Goal: Information Seeking & Learning: Learn about a topic

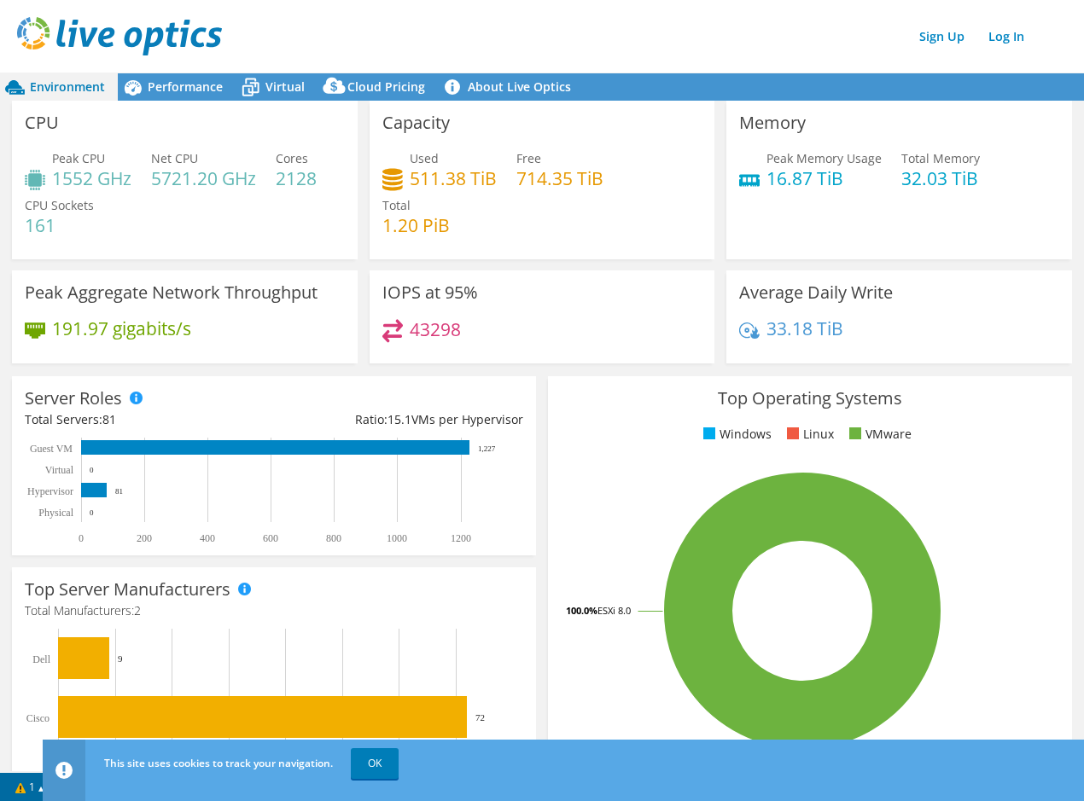
click at [549, 659] on div "Top Operating Systems Windows Linux VMware 100.0% ESXi 8.0" at bounding box center [810, 580] width 524 height 409
click at [706, 222] on div "Capacity Used 511.38 TiB Free 714.35 TiB Total 1.20 PiB" at bounding box center [542, 180] width 358 height 159
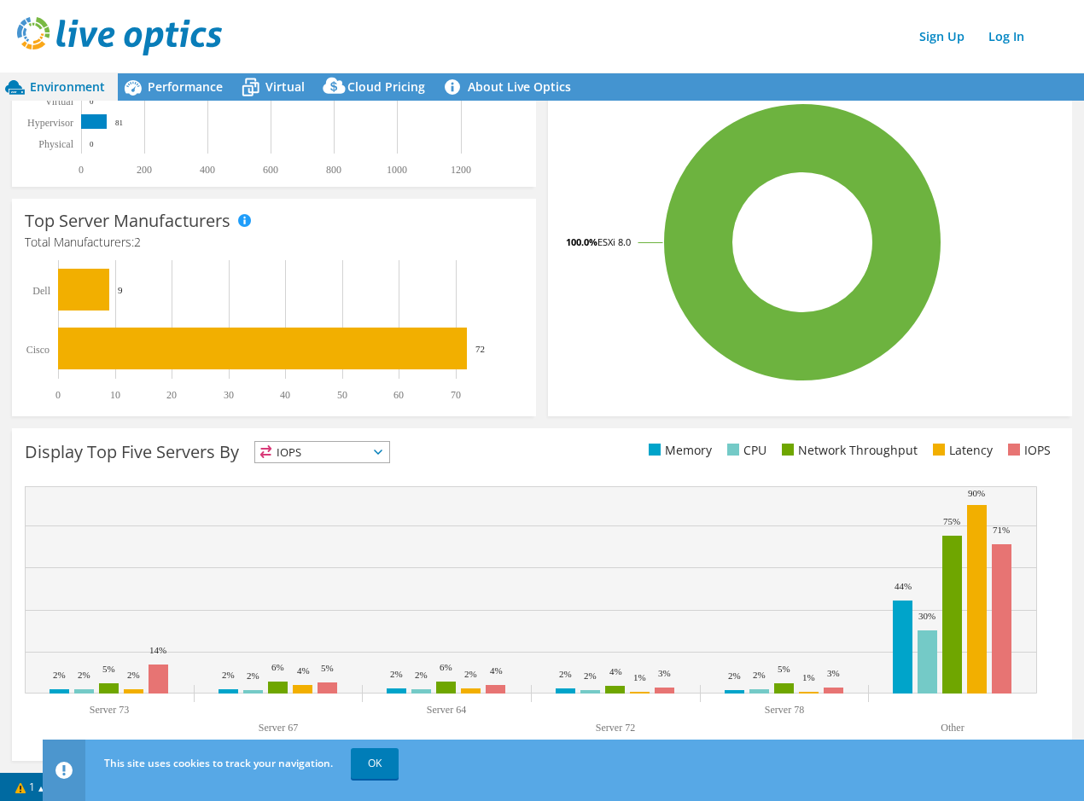
scroll to position [370, 0]
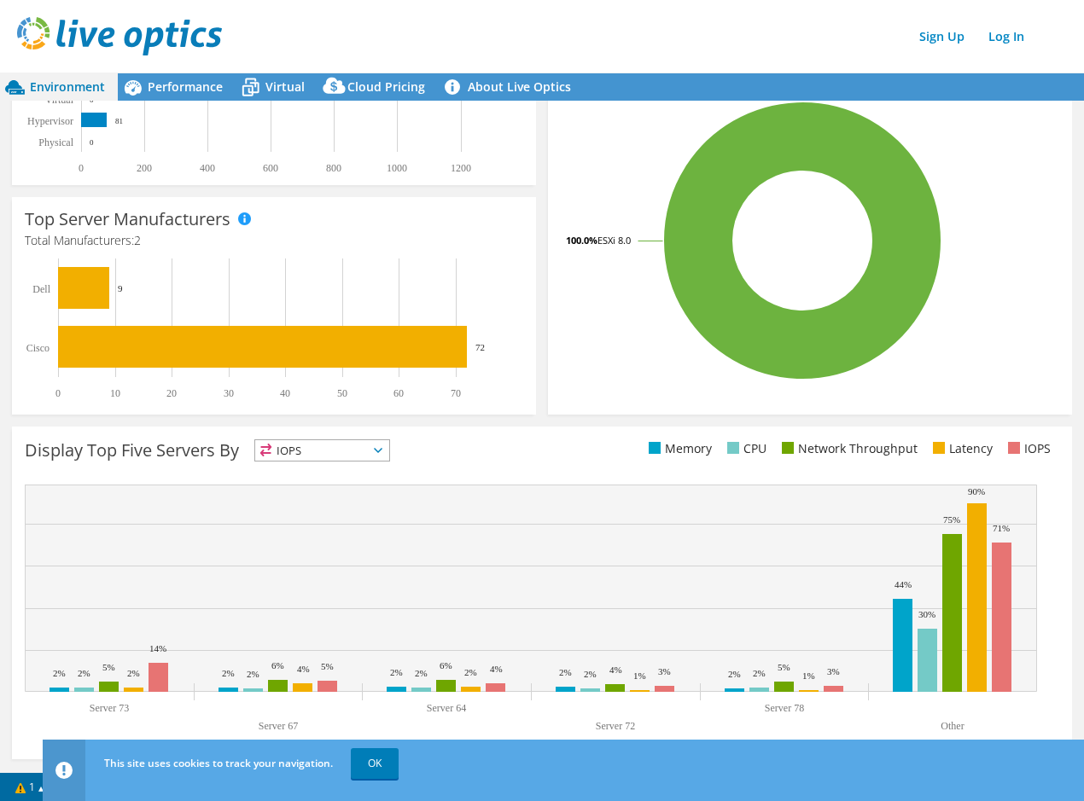
click at [383, 444] on span "IOPS" at bounding box center [322, 450] width 134 height 20
click at [541, 474] on div "Display Top Five Servers By IOPS IOPS" at bounding box center [542, 593] width 1060 height 333
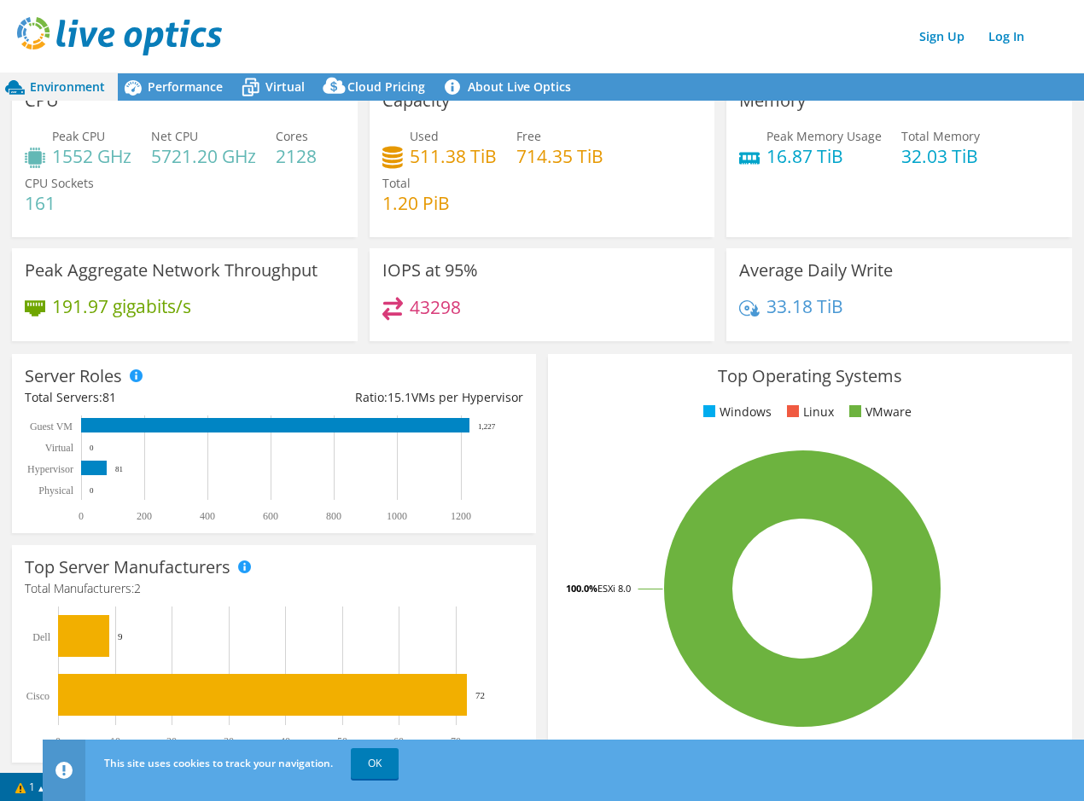
scroll to position [0, 0]
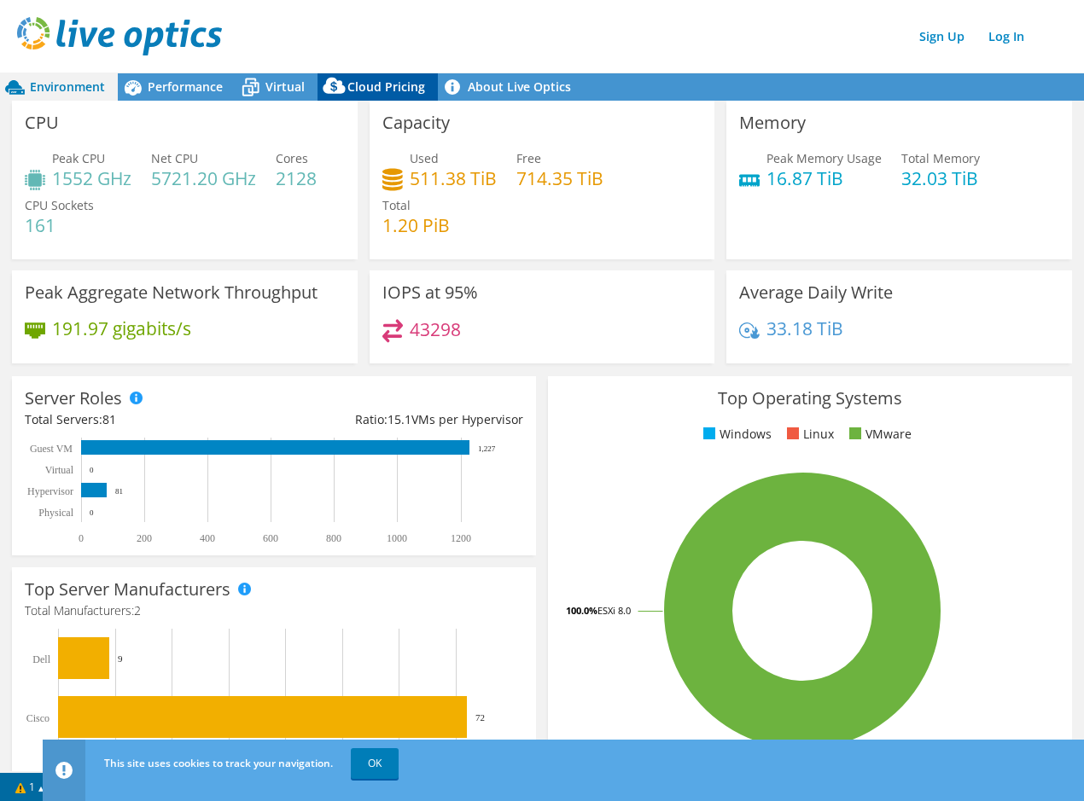
click at [386, 88] on span "Cloud Pricing" at bounding box center [386, 86] width 78 height 16
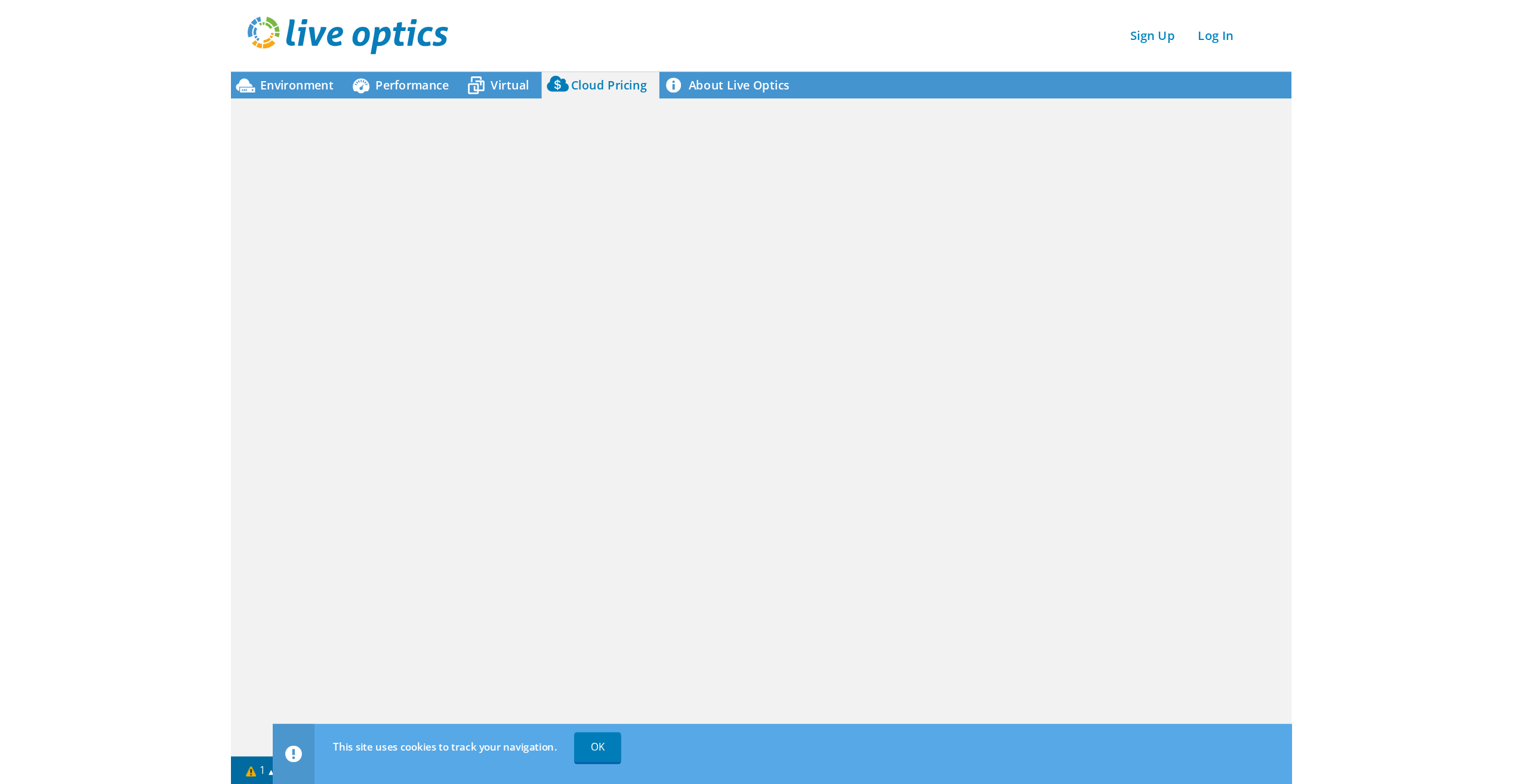
scroll to position [238, 0]
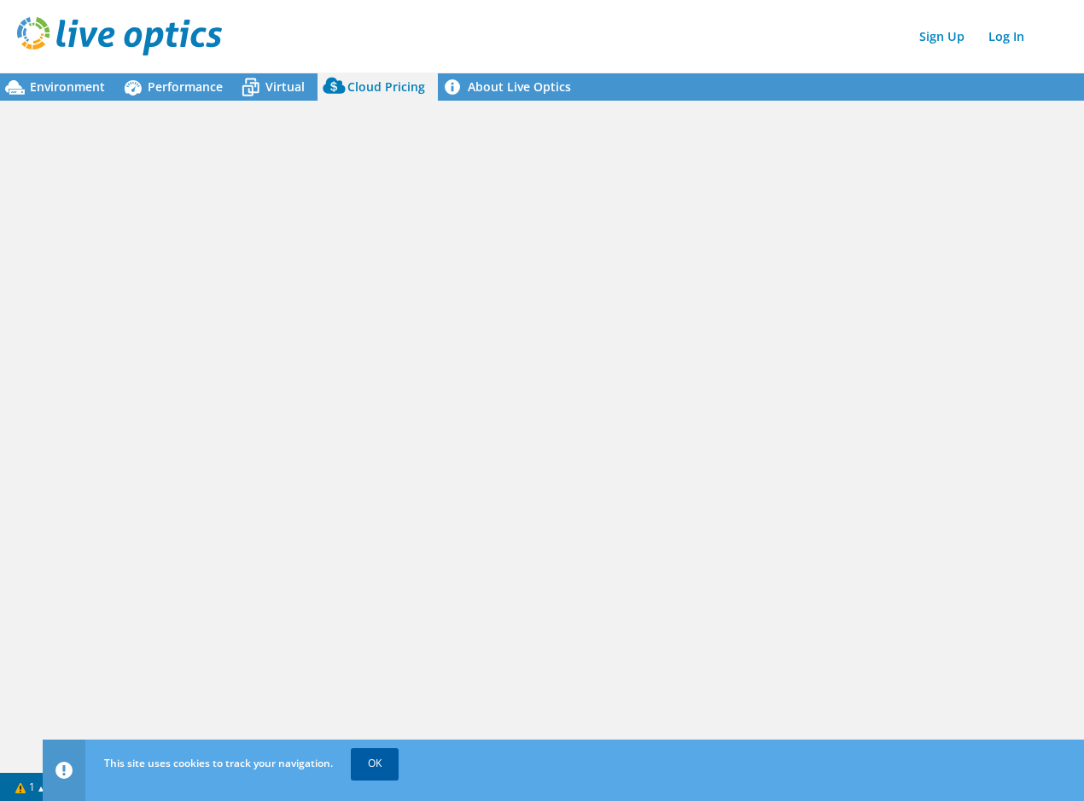
click at [392, 769] on link "OK" at bounding box center [375, 763] width 48 height 31
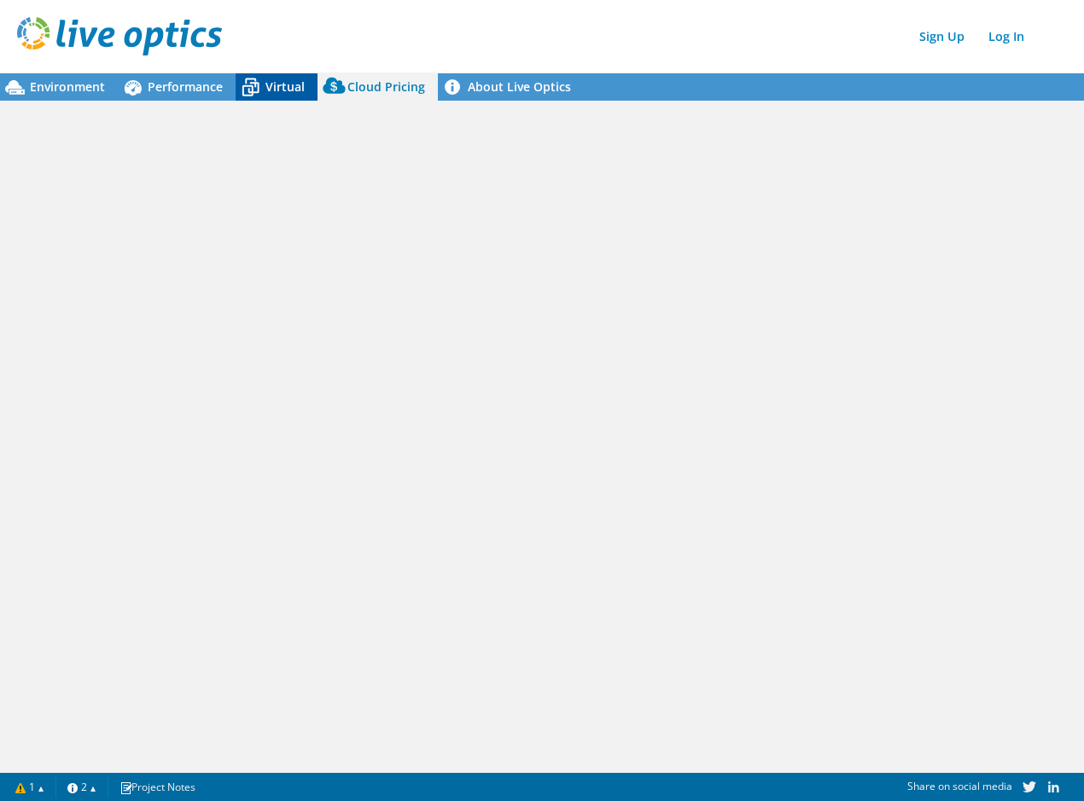
click at [273, 91] on span "Virtual" at bounding box center [284, 86] width 39 height 16
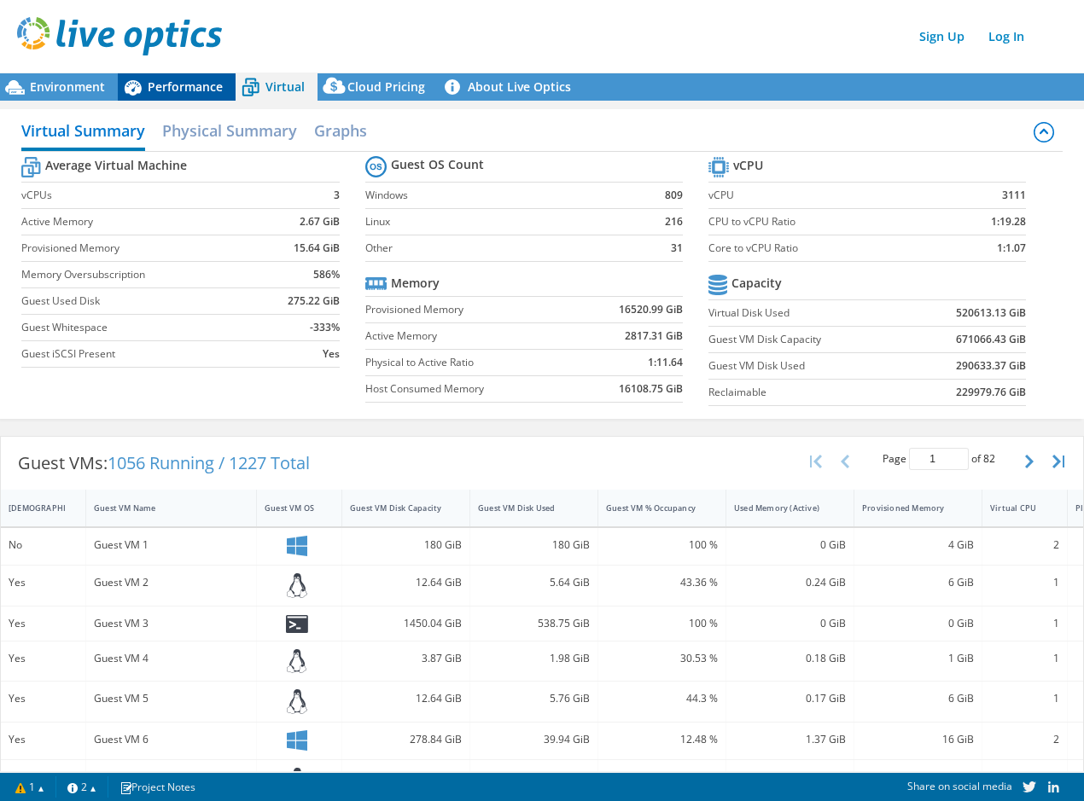
click at [176, 84] on span "Performance" at bounding box center [185, 86] width 75 height 16
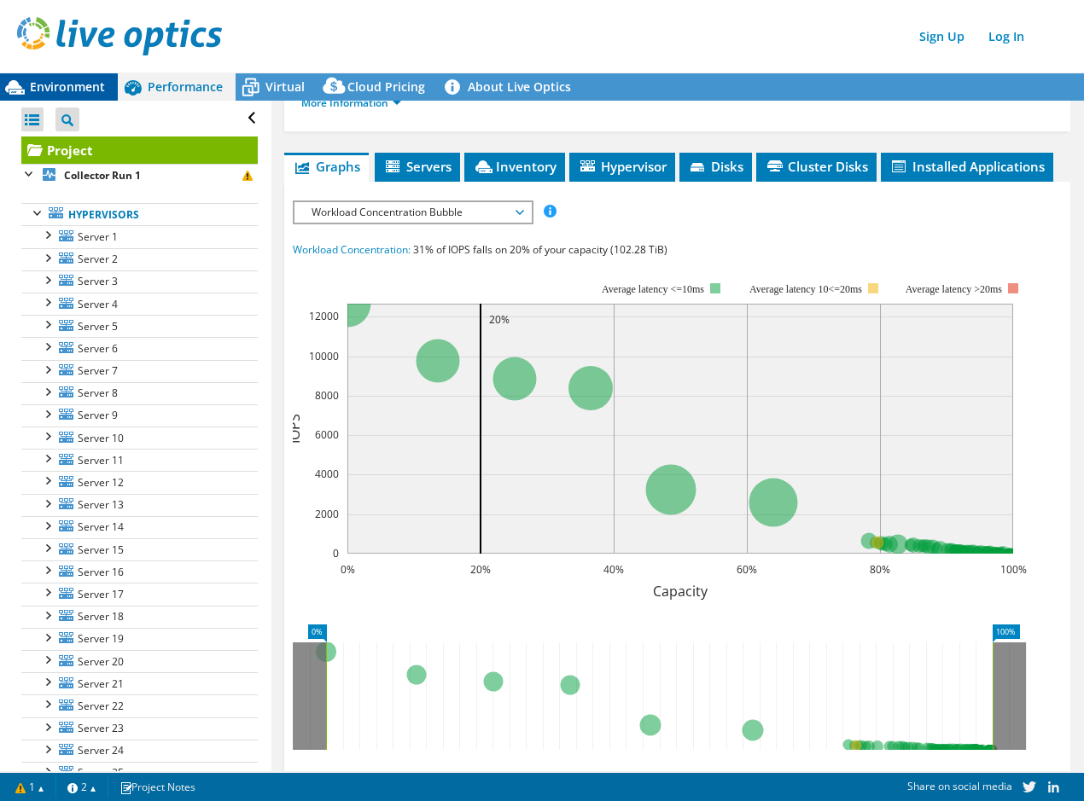
click at [70, 81] on span "Environment" at bounding box center [67, 86] width 75 height 16
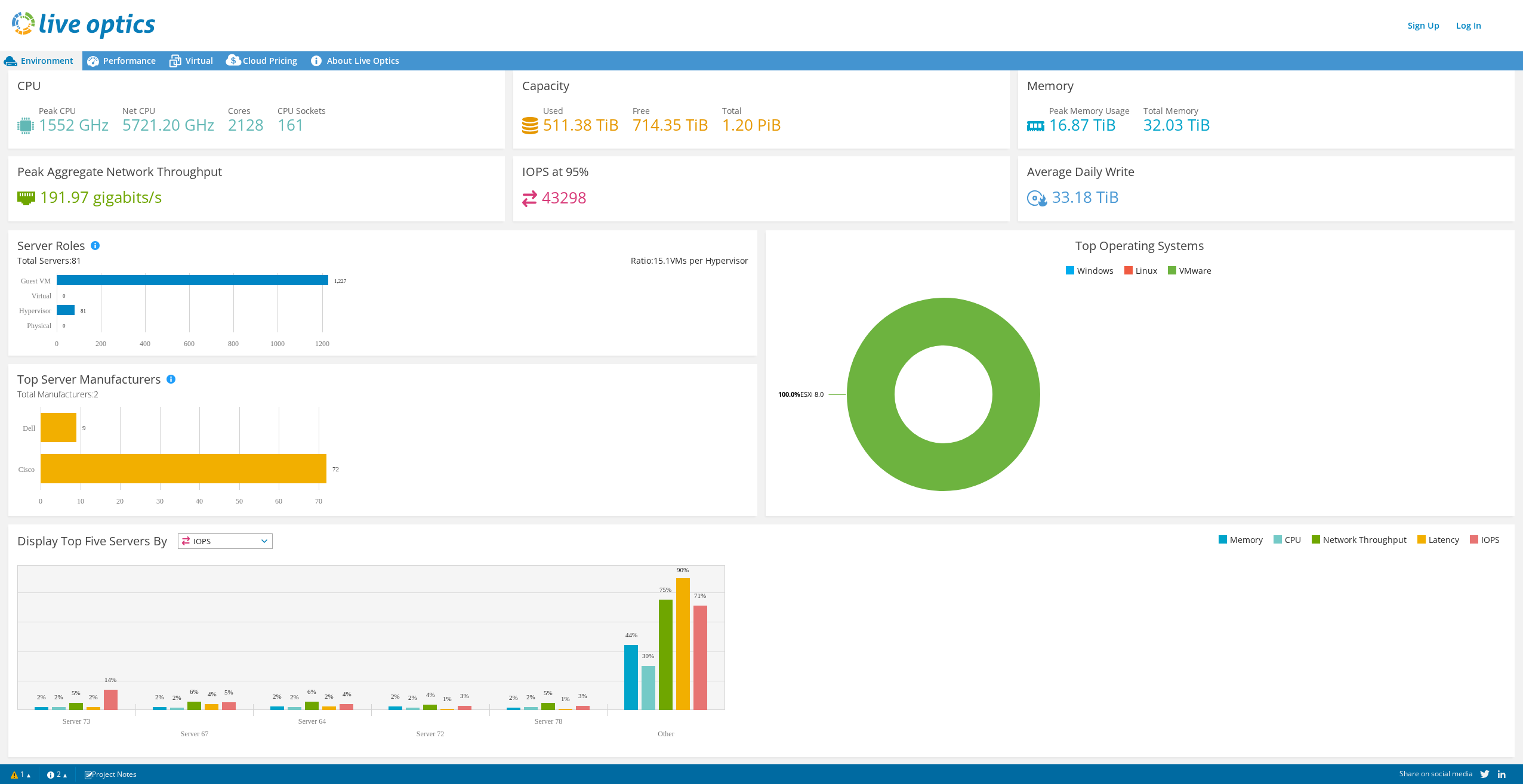
scroll to position [0, 0]
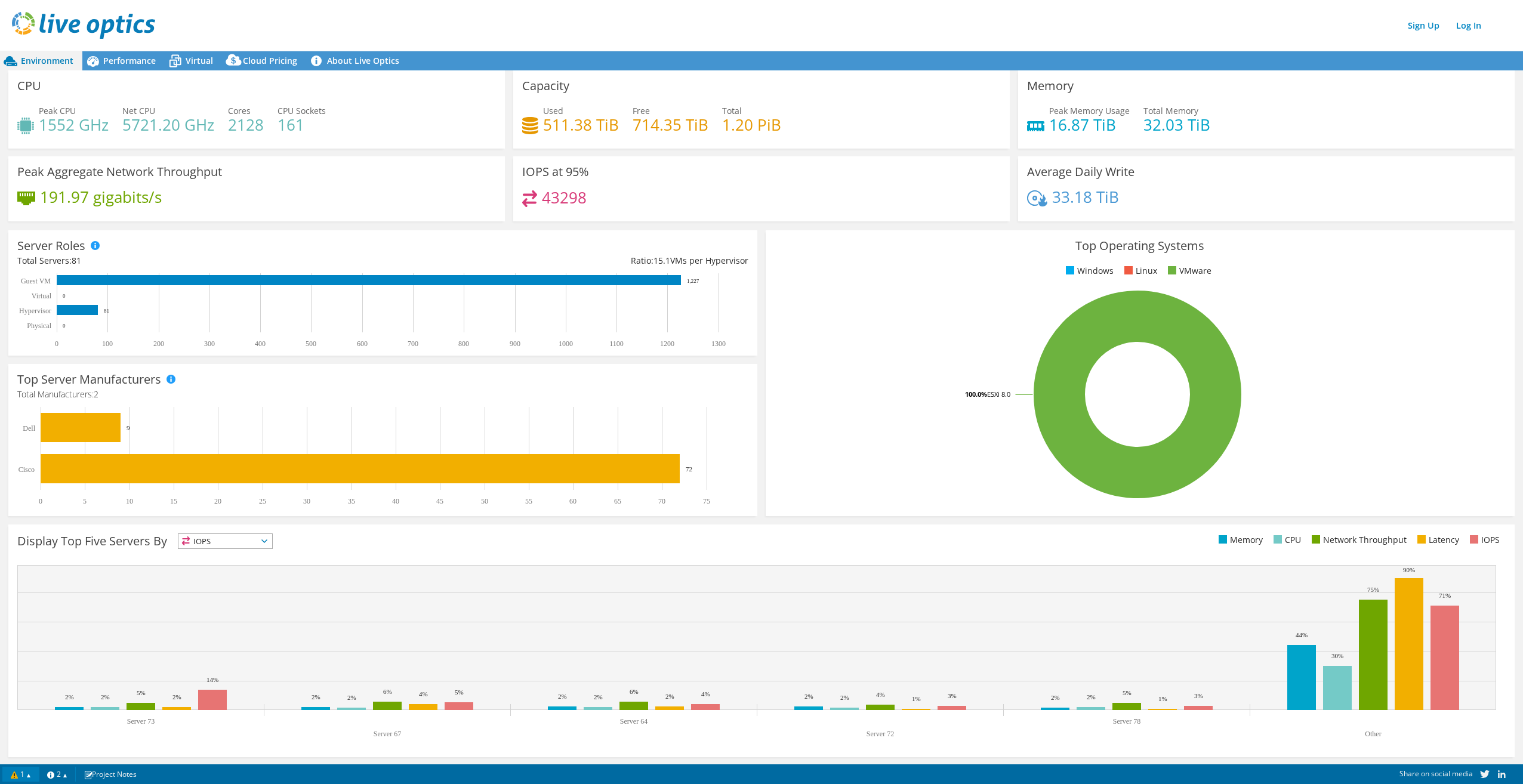
click at [29, 560] on link "1" at bounding box center [20, 774] width 37 height 15
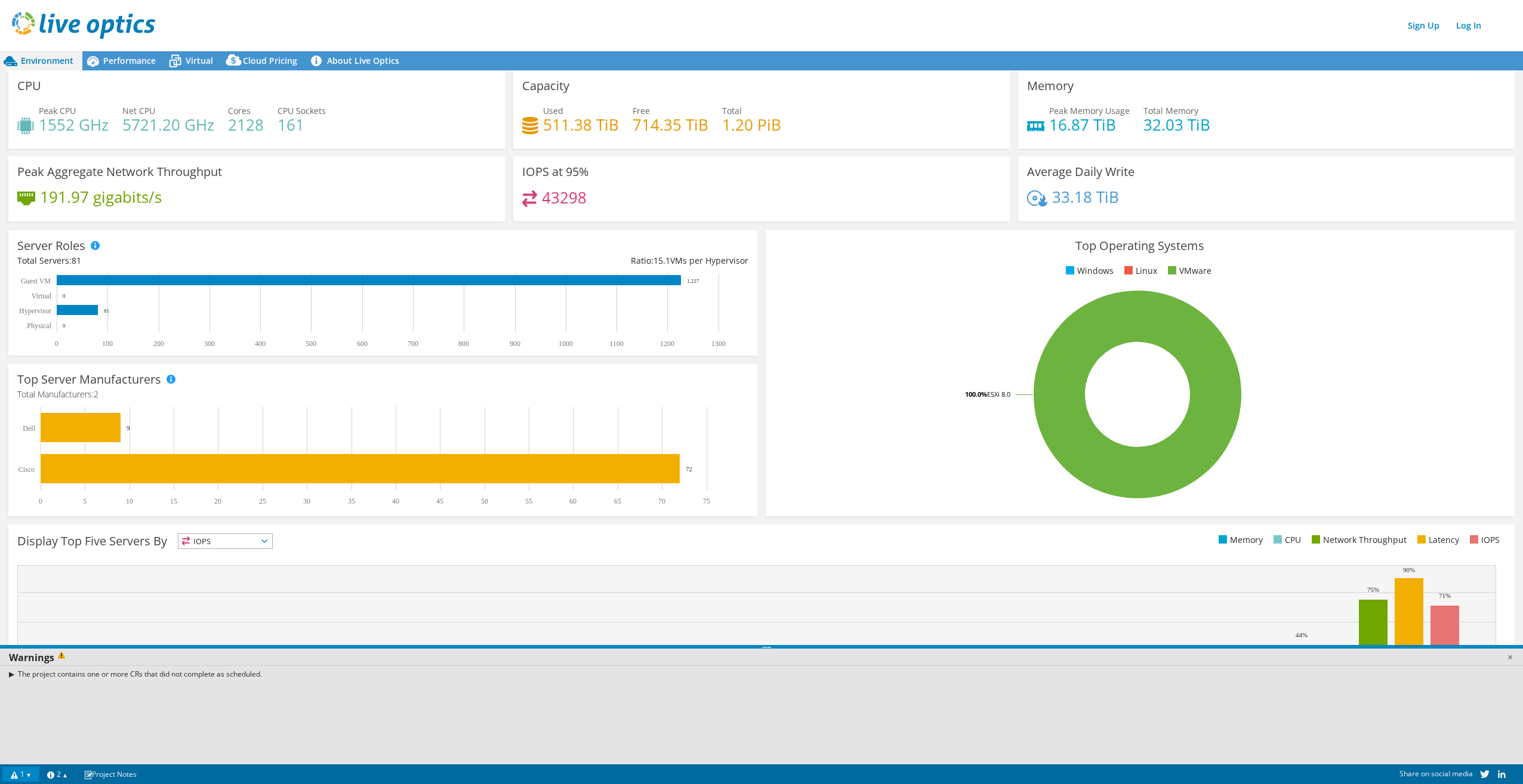
click at [22, 560] on link "1" at bounding box center [20, 774] width 37 height 15
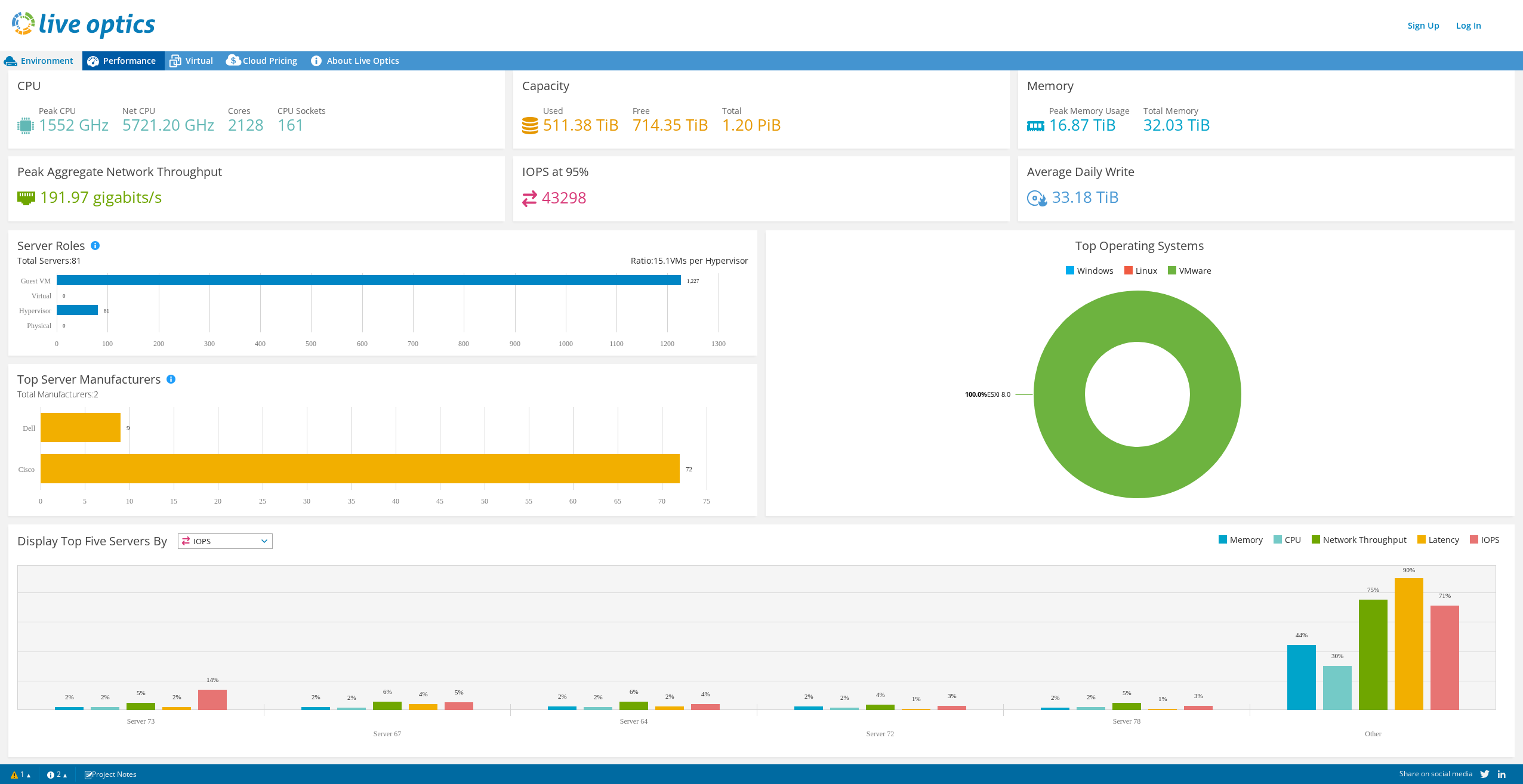
click at [127, 66] on span "Performance" at bounding box center [129, 60] width 52 height 11
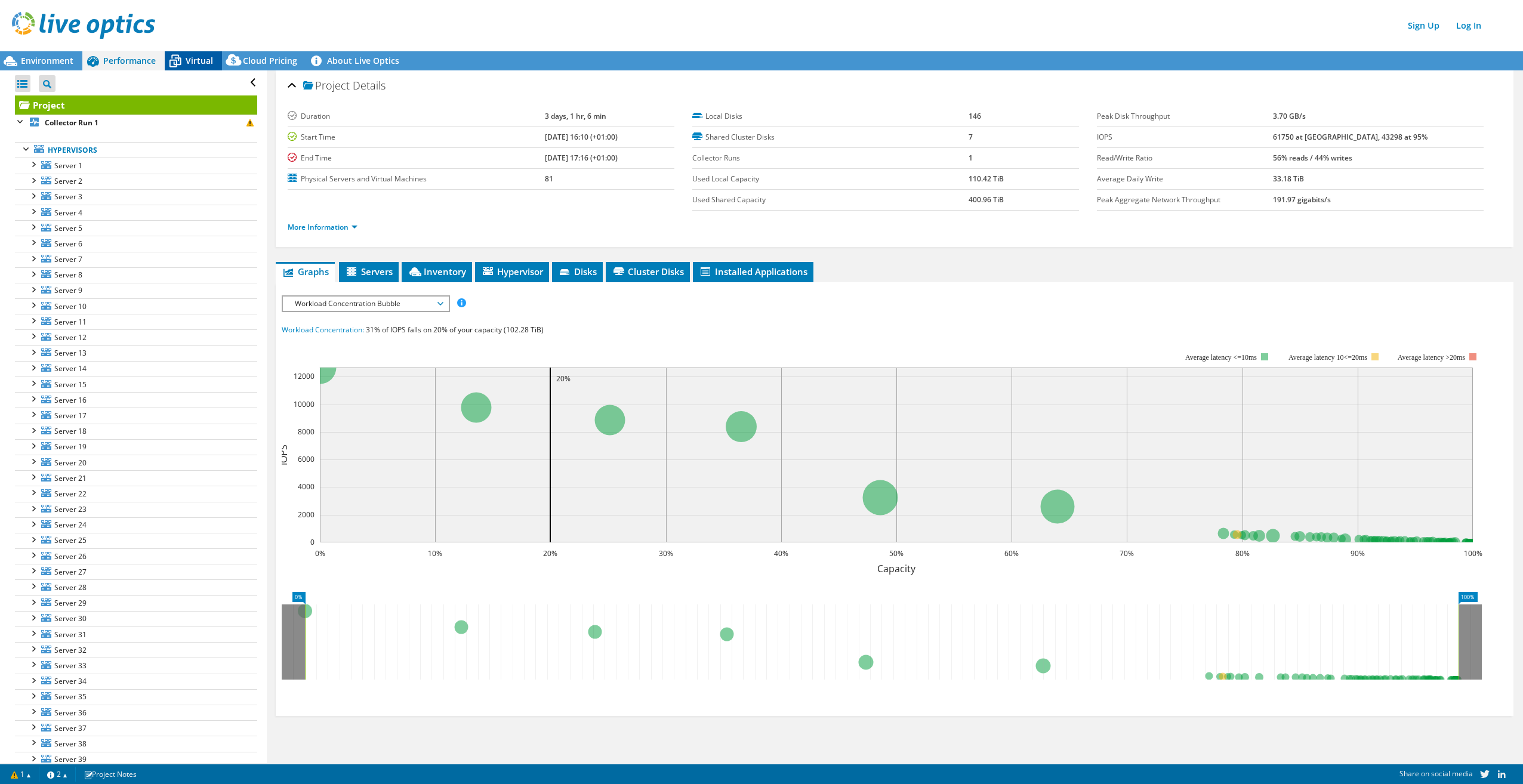
click at [202, 63] on span "Virtual" at bounding box center [199, 60] width 27 height 11
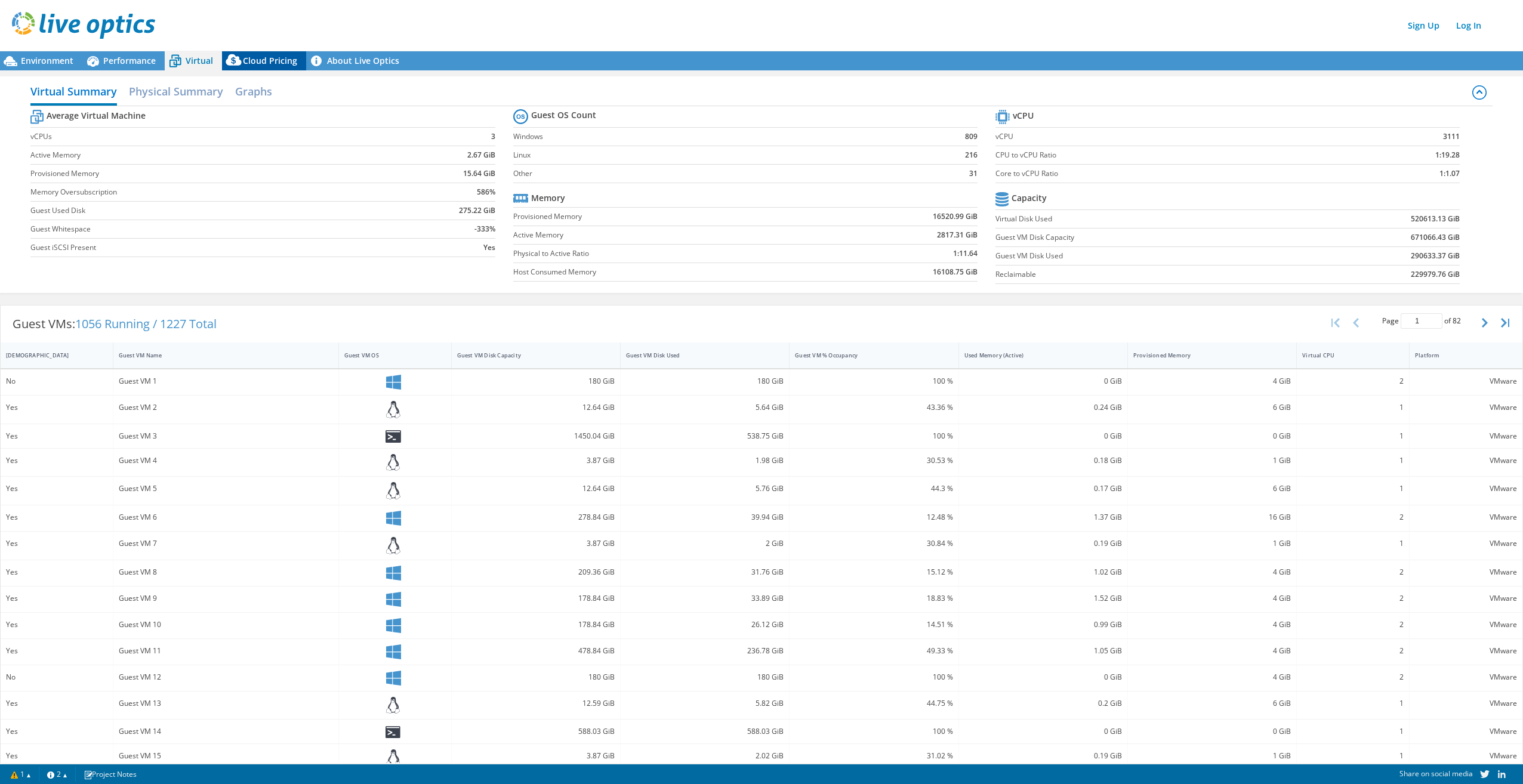
click at [247, 63] on span "Cloud Pricing" at bounding box center [270, 60] width 55 height 11
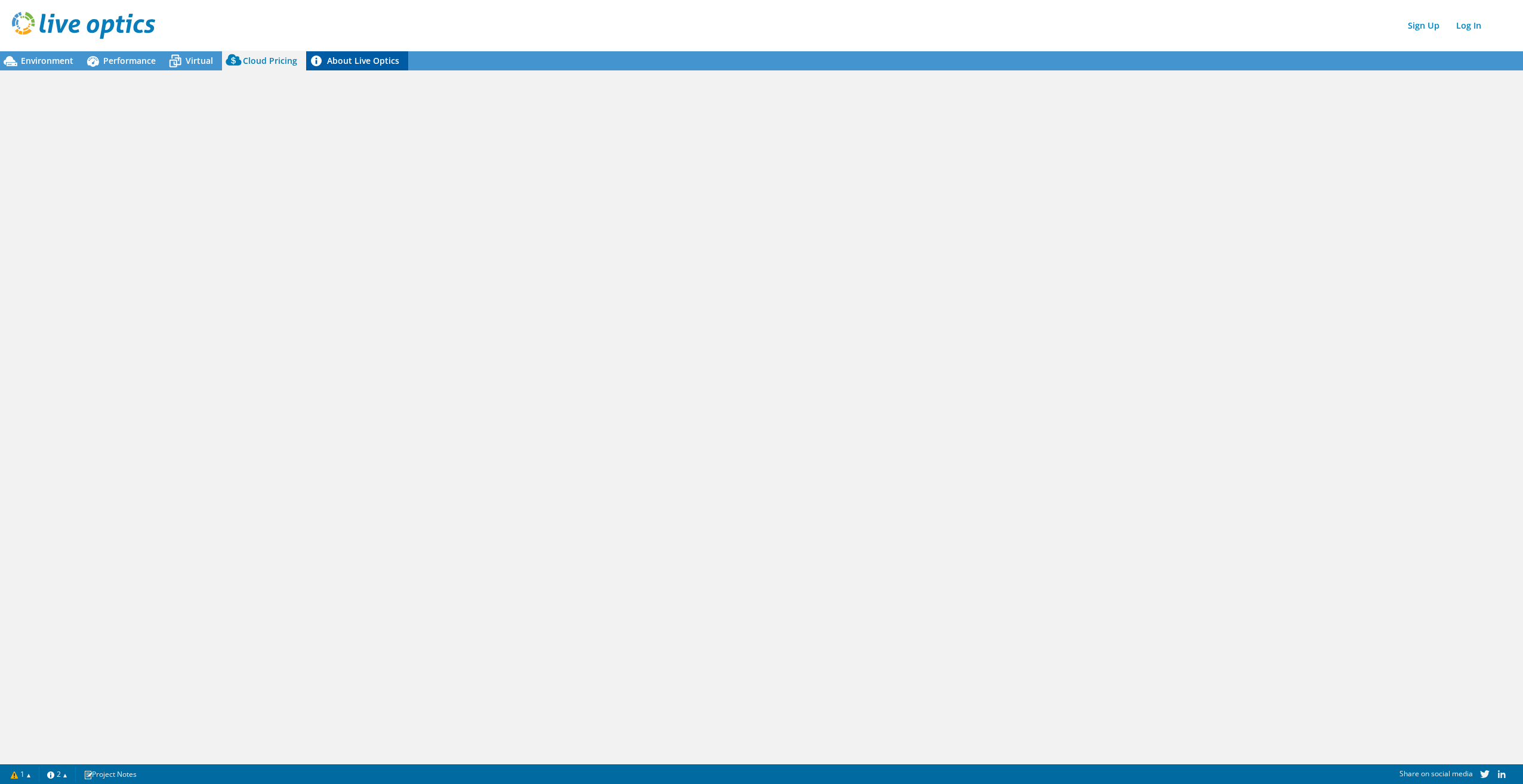
click at [356, 66] on link "About Live Optics" at bounding box center [357, 60] width 102 height 19
click at [185, 62] on icon at bounding box center [175, 62] width 21 height 21
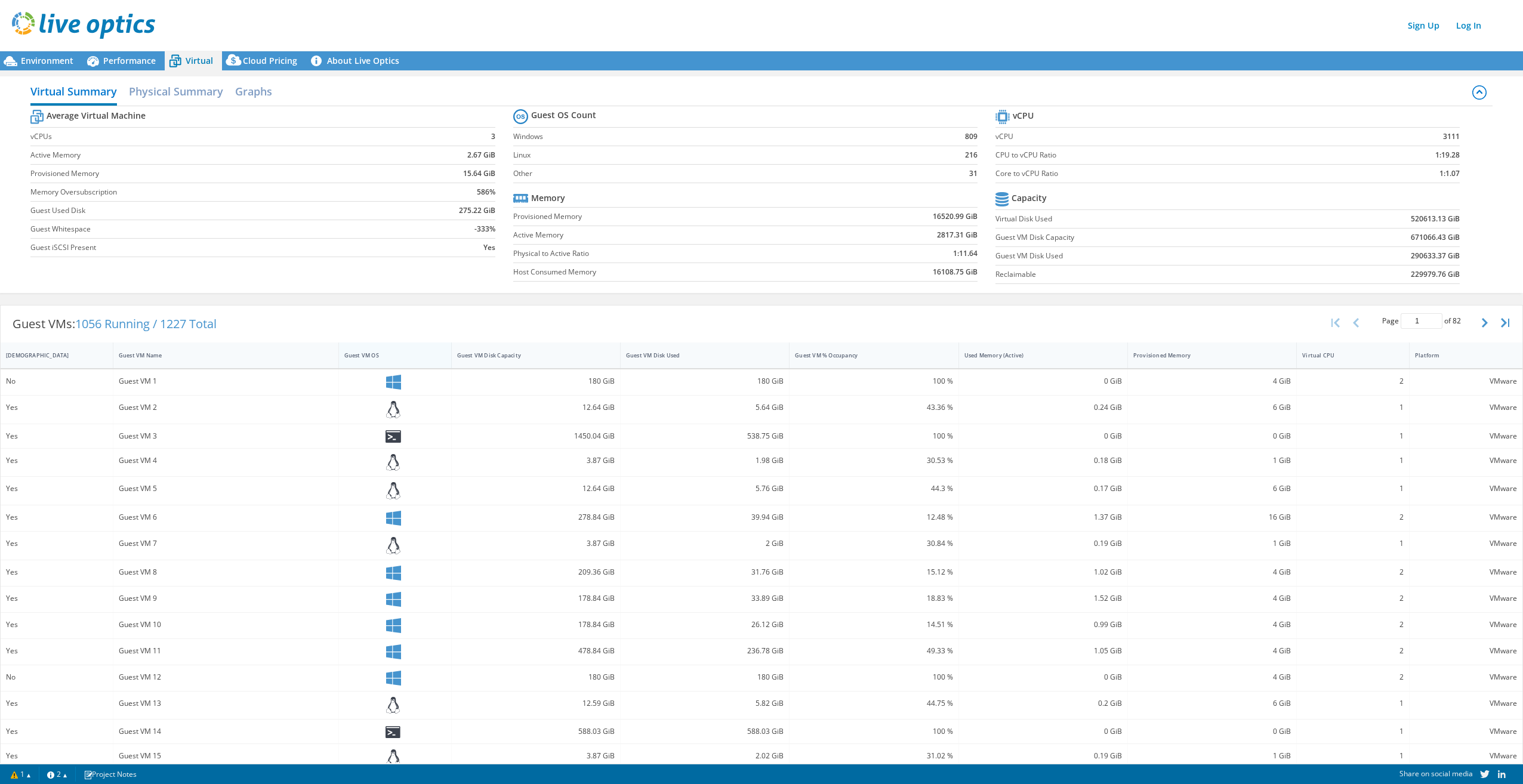
click at [355, 354] on div "Guest VM OS" at bounding box center [388, 355] width 87 height 8
click at [45, 59] on span "Environment" at bounding box center [47, 60] width 52 height 11
